Goal: Information Seeking & Learning: Learn about a topic

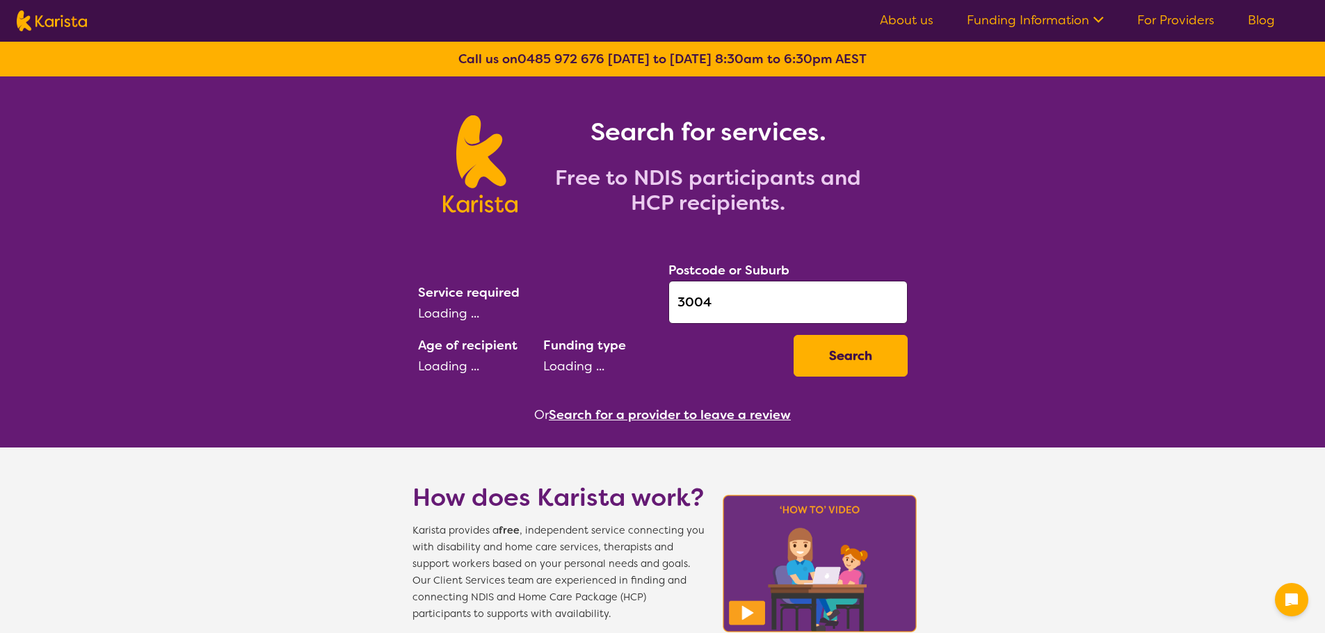
select select "AD"
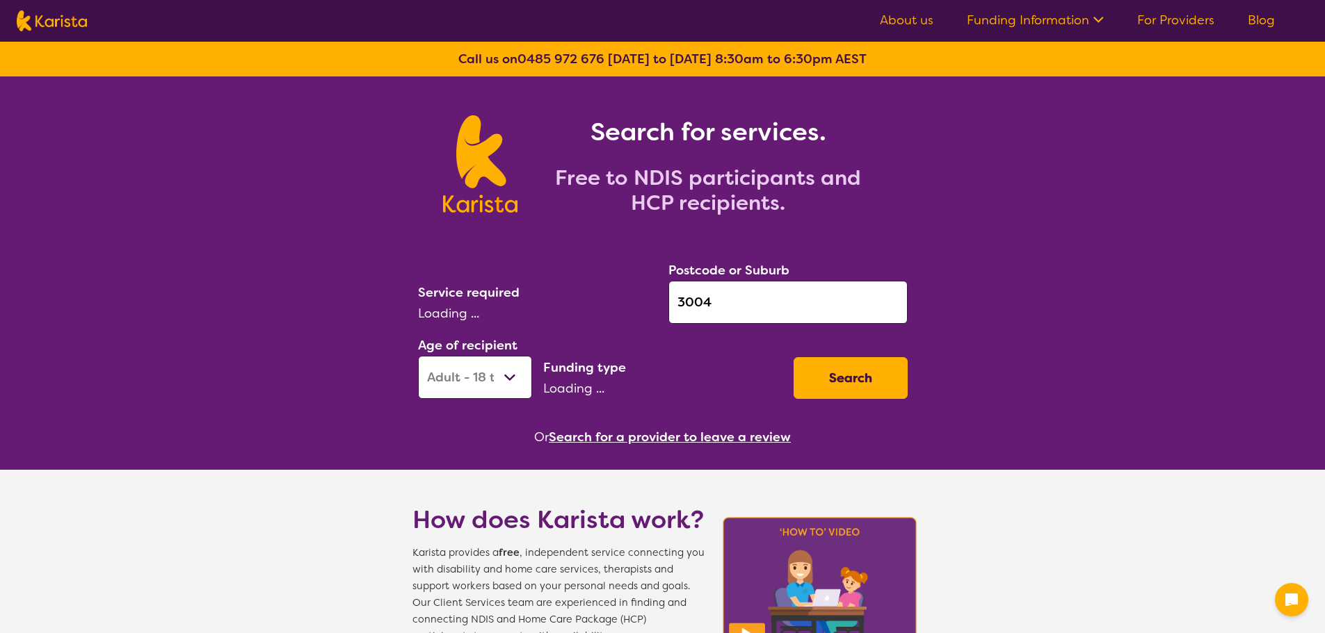
select select "[MEDICAL_DATA]"
select select "NDIS"
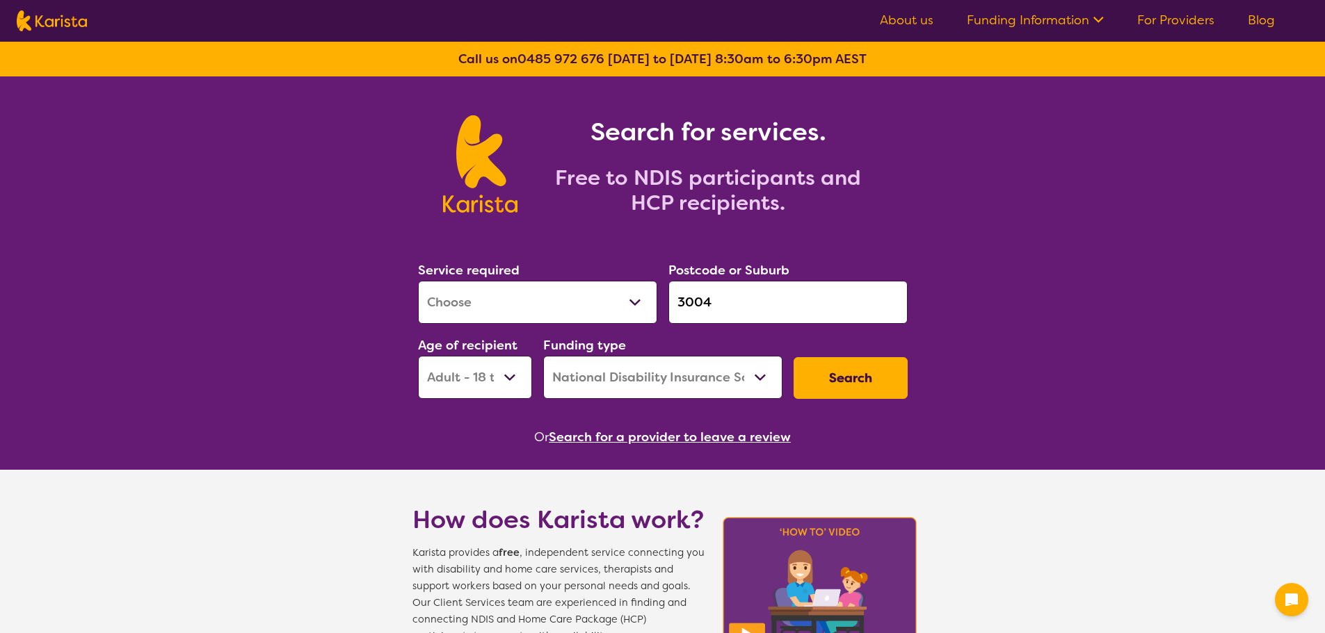
click at [581, 433] on button "Search for a provider to leave a review" at bounding box center [670, 437] width 242 height 21
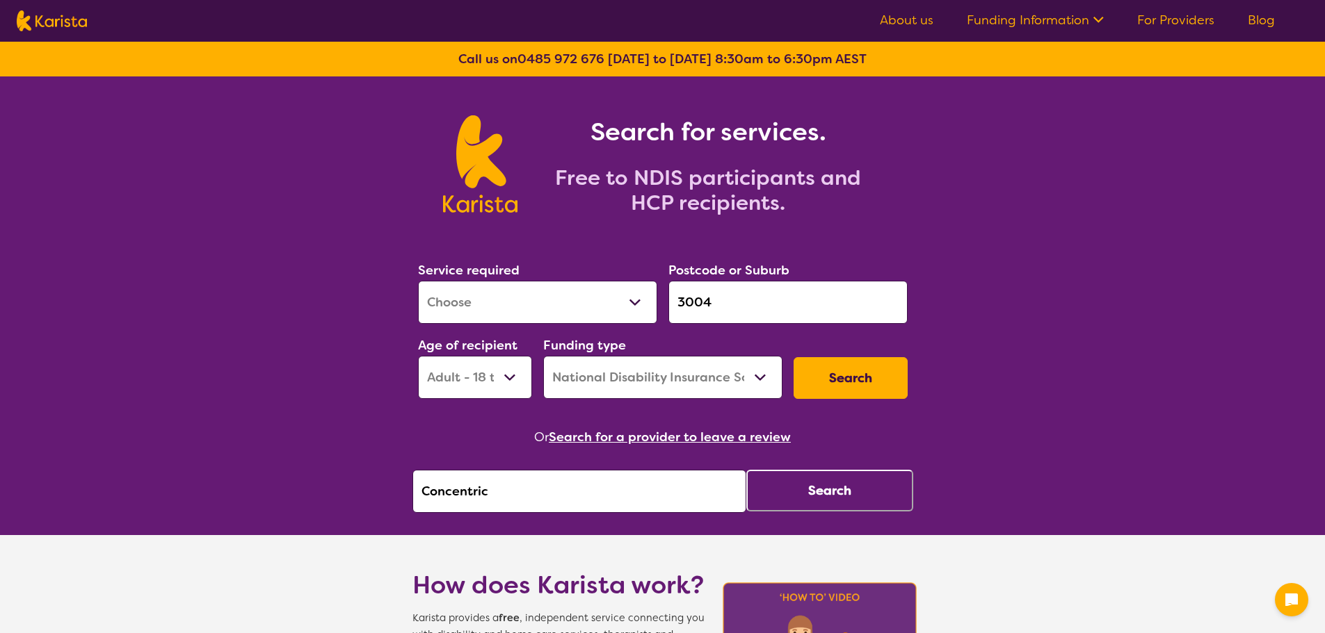
drag, startPoint x: 442, startPoint y: 483, endPoint x: 364, endPoint y: 470, distance: 78.3
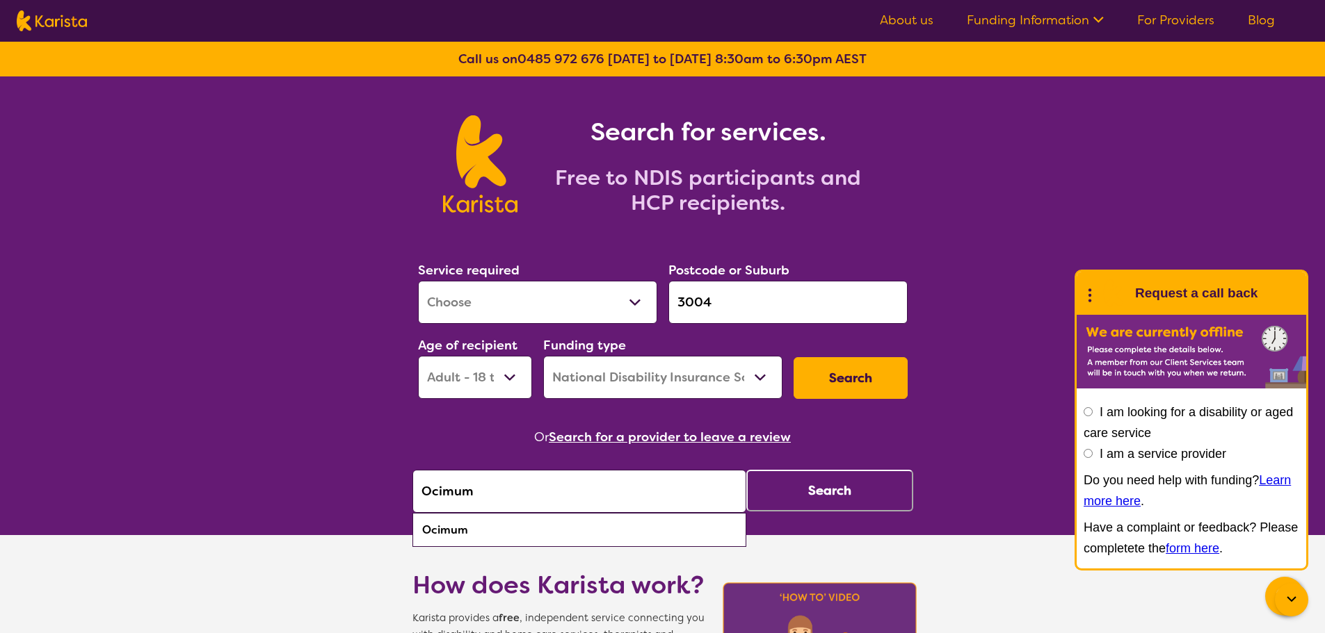
type input "Ocimum"
click at [500, 531] on div "Ocimum" at bounding box center [579, 530] width 320 height 26
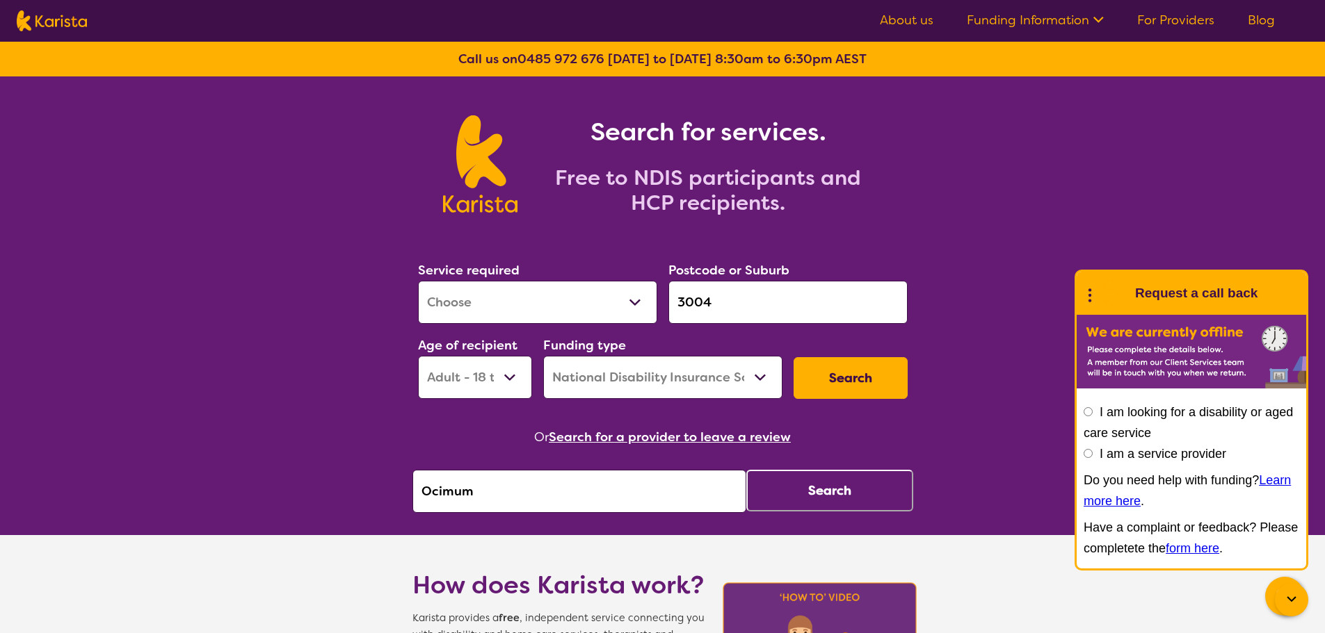
click at [827, 512] on div "Ocimum Search" at bounding box center [662, 491] width 501 height 43
click at [830, 500] on button "Search" at bounding box center [829, 491] width 167 height 42
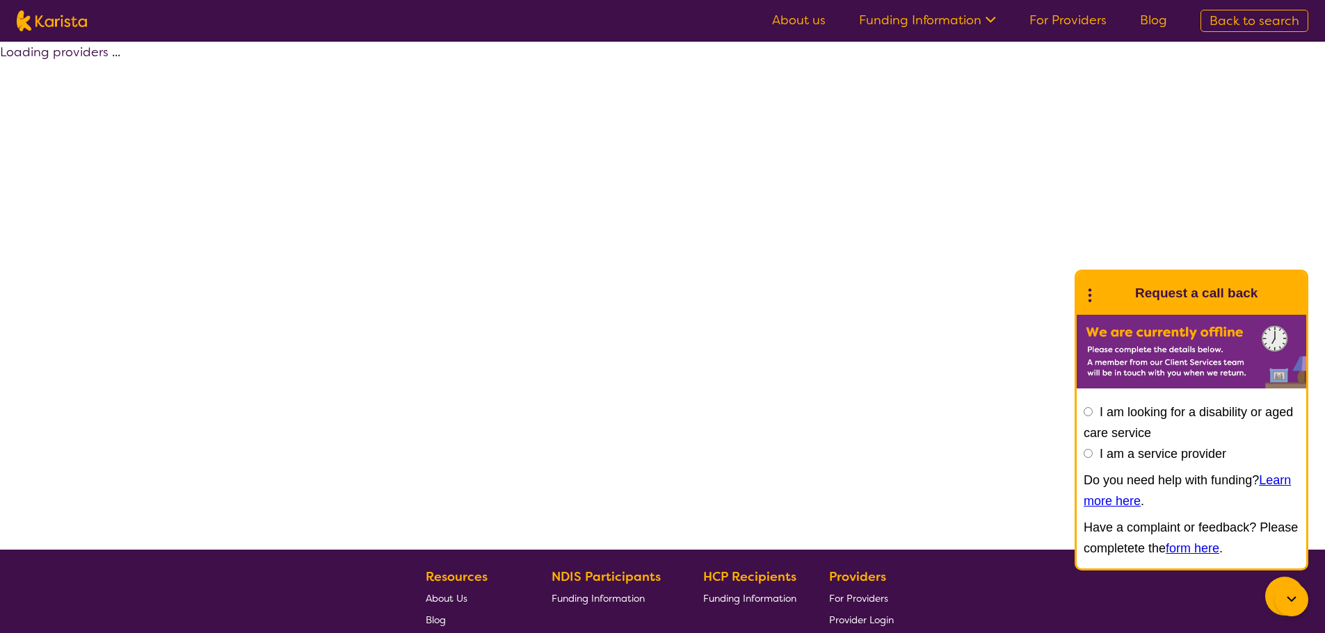
click at [1097, 294] on icon at bounding box center [1090, 294] width 18 height 22
select select "by_score"
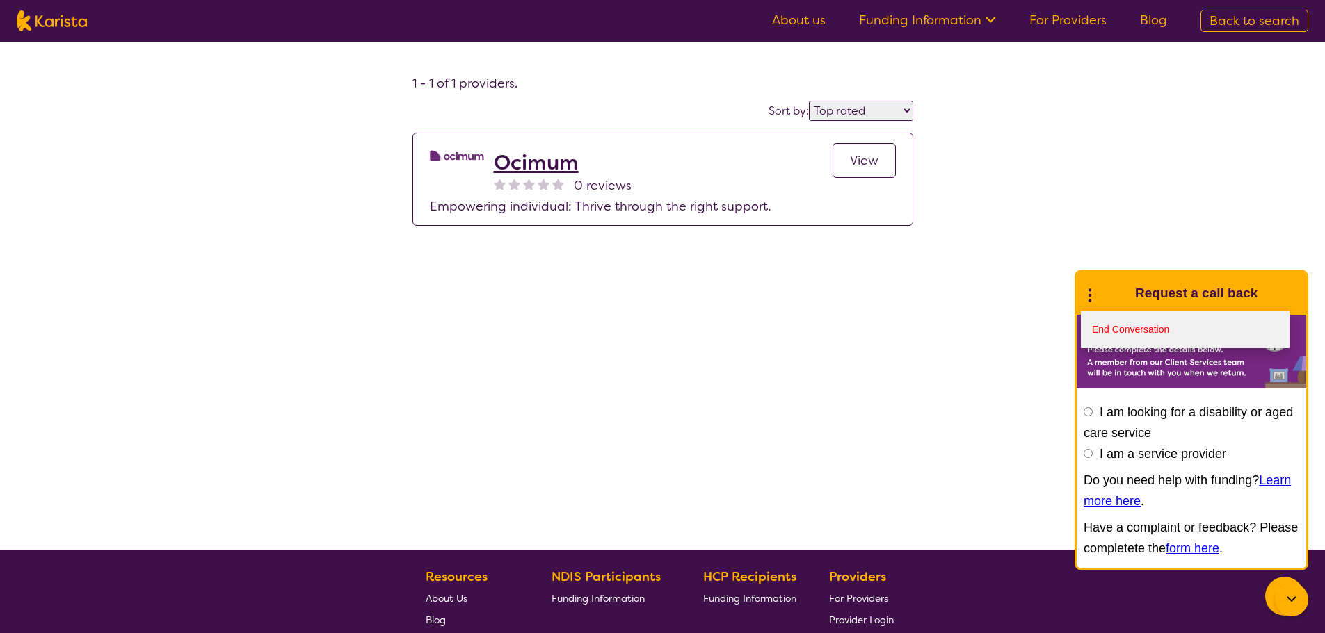
click at [1108, 326] on link "End Conversation" at bounding box center [1185, 330] width 209 height 38
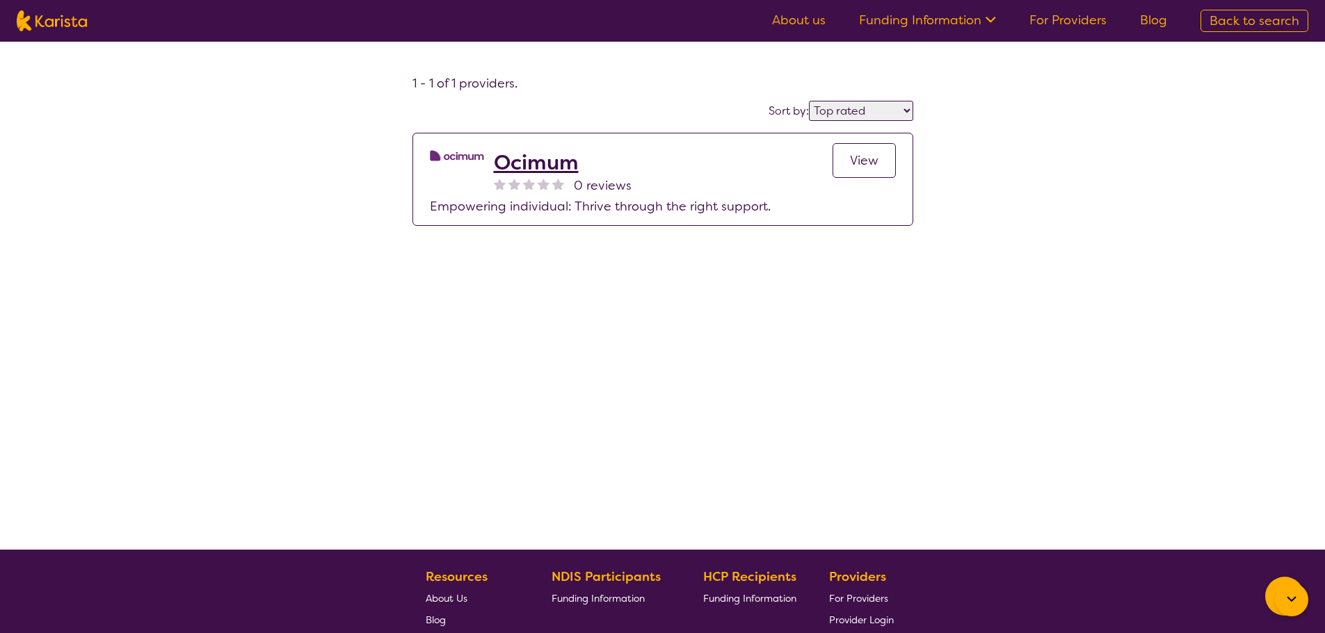
click at [871, 168] on span "View" at bounding box center [864, 160] width 29 height 17
